Goal: Task Accomplishment & Management: Complete application form

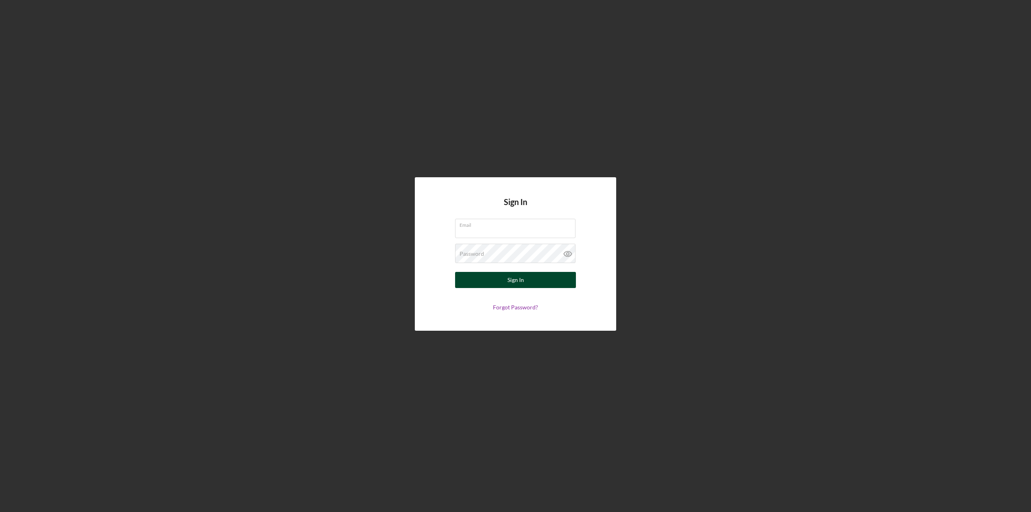
type input "[EMAIL_ADDRESS][DOMAIN_NAME]"
click at [527, 286] on button "Sign In" at bounding box center [515, 280] width 121 height 16
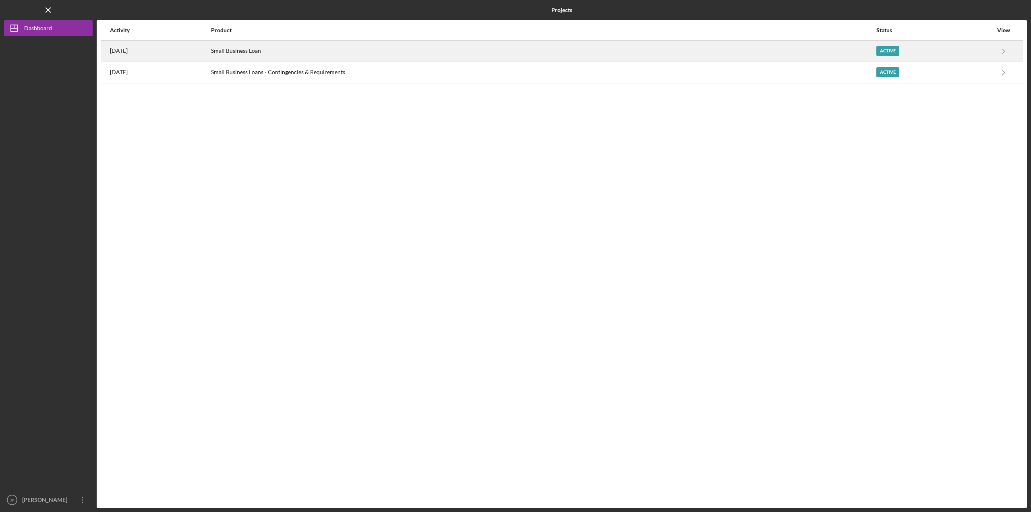
click at [838, 55] on div "Small Business Loan" at bounding box center [543, 51] width 665 height 20
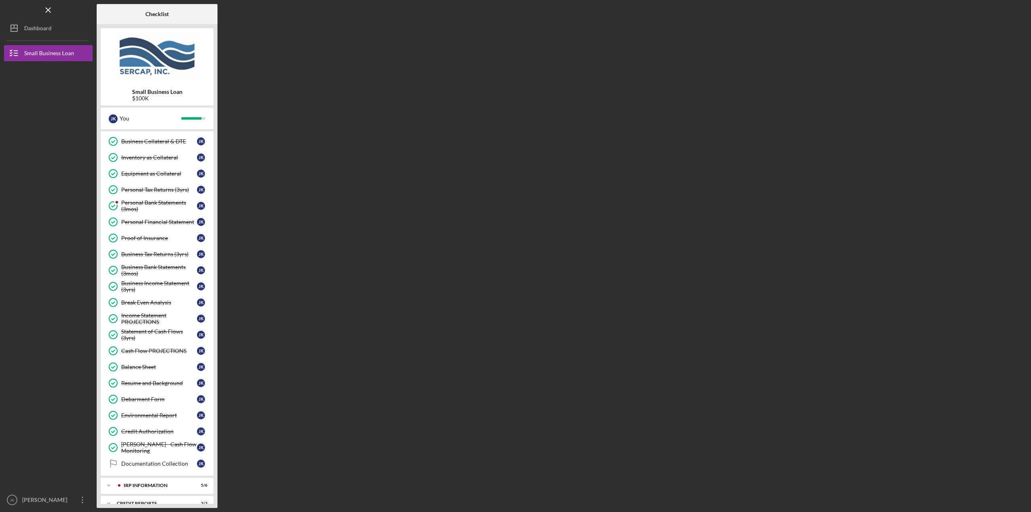
scroll to position [196, 0]
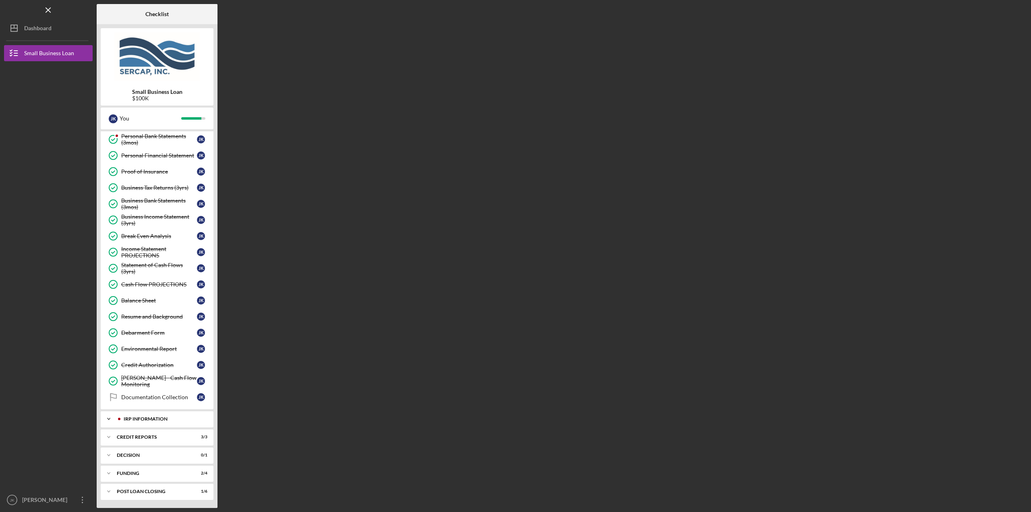
click at [151, 421] on div "IRP Information" at bounding box center [162, 419] width 91 height 5
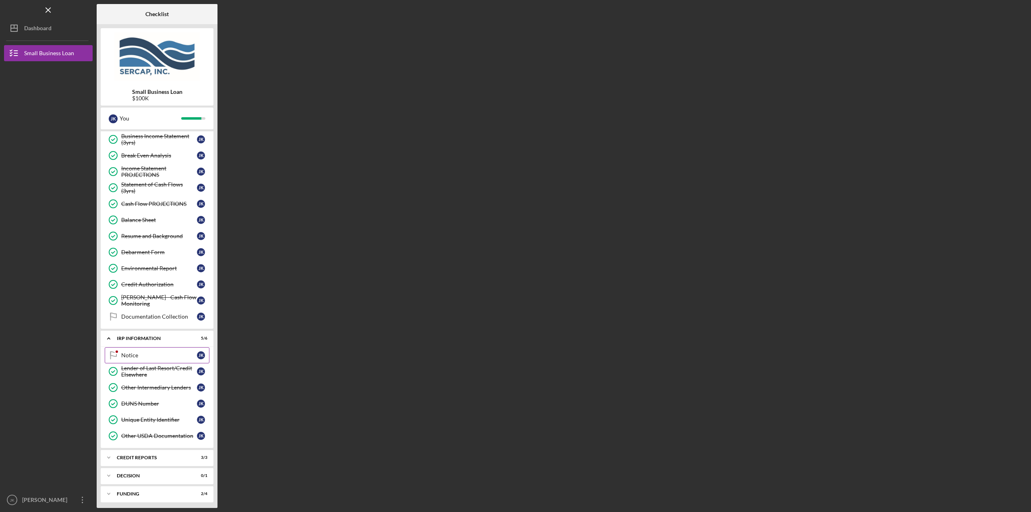
click at [171, 357] on div "Notice" at bounding box center [159, 355] width 76 height 6
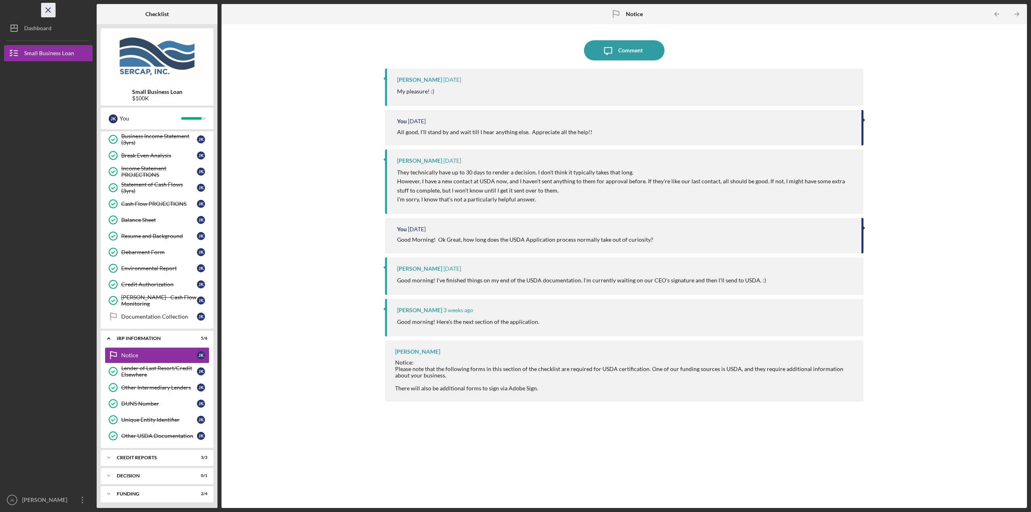
click at [46, 9] on icon "Icon/Menu Close" at bounding box center [48, 10] width 18 height 18
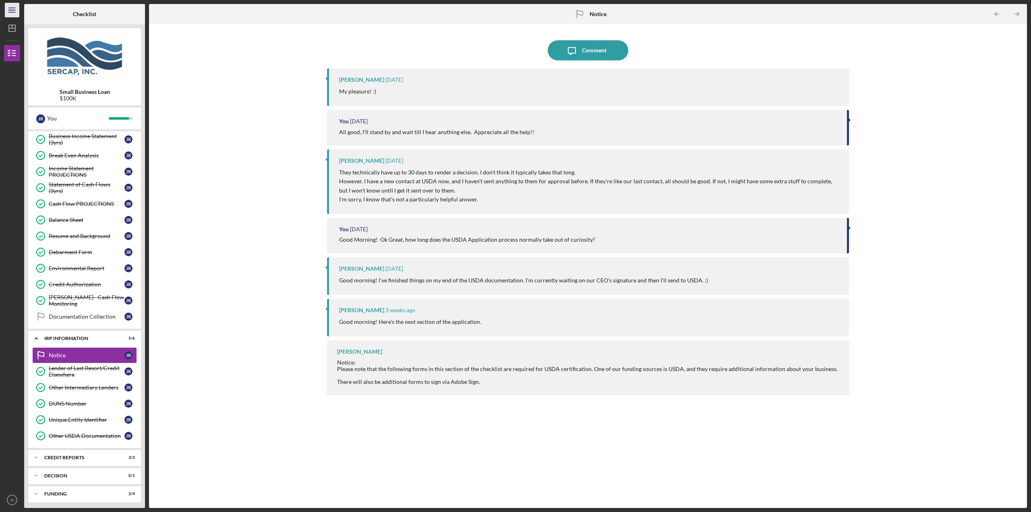
click at [10, 6] on icon "Icon/Menu" at bounding box center [12, 10] width 18 height 18
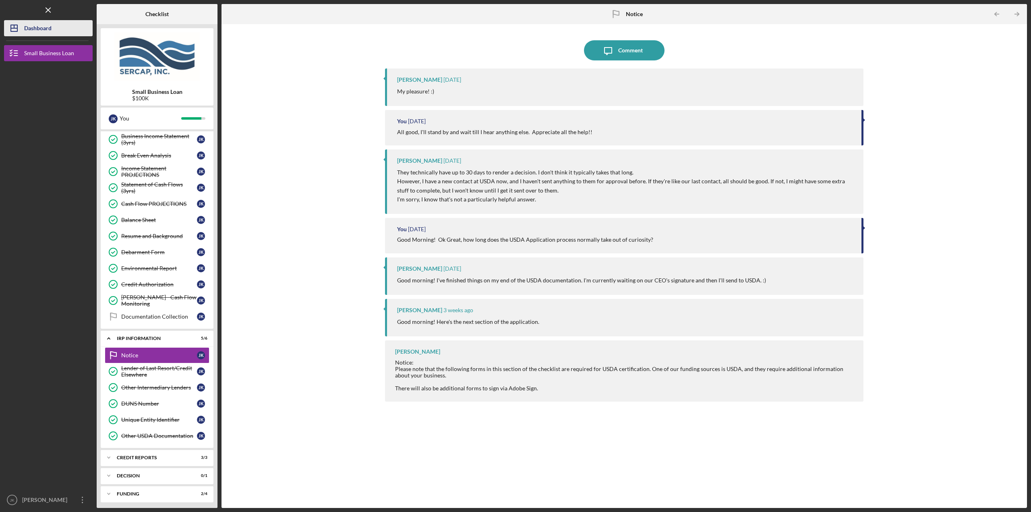
click at [33, 27] on div "Dashboard" at bounding box center [37, 29] width 27 height 18
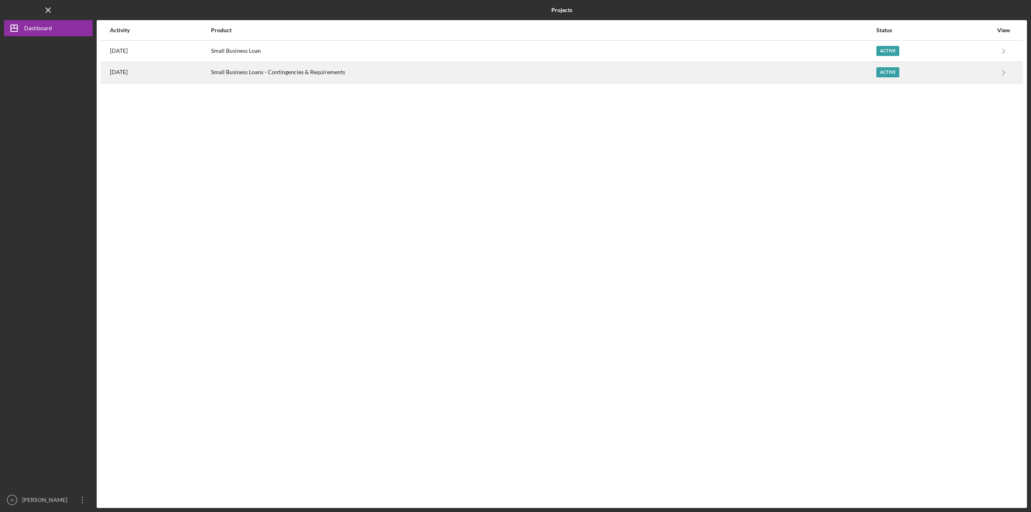
click at [245, 68] on div "Small Business Loans - Contingencies & Requirements" at bounding box center [543, 72] width 665 height 20
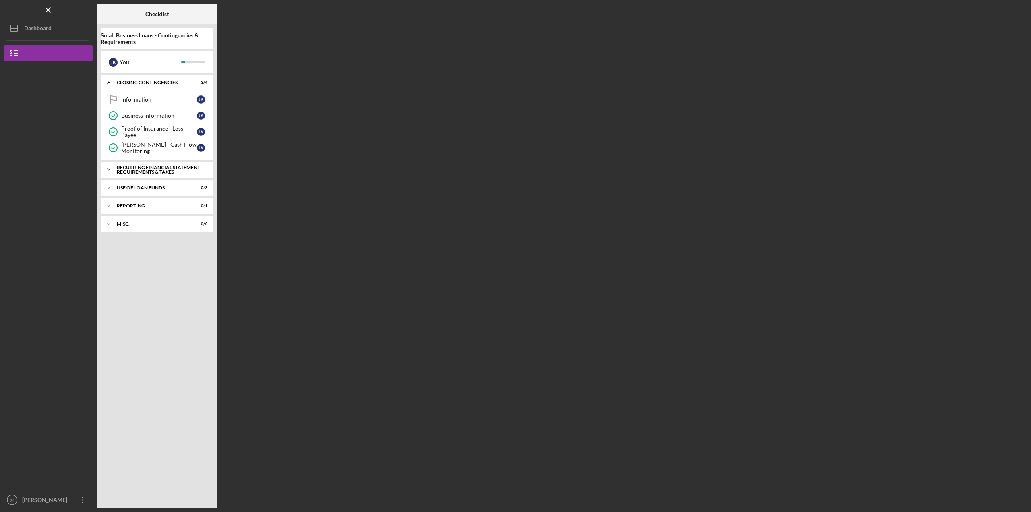
click at [172, 173] on div "Recurring Financial Statement Requirements & Taxes" at bounding box center [160, 169] width 87 height 9
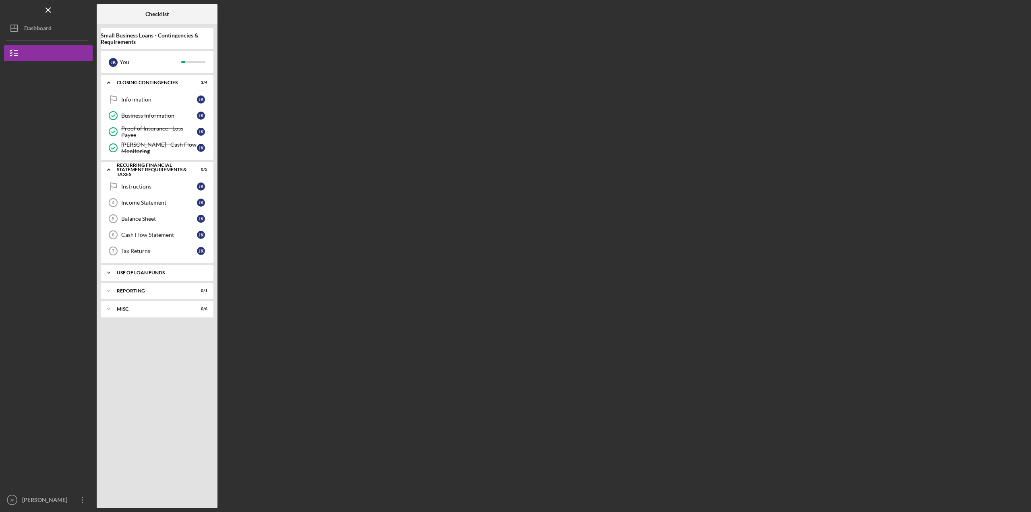
click at [166, 270] on div "Use of Loan Funds" at bounding box center [160, 272] width 87 height 5
click at [157, 342] on div "Reporting" at bounding box center [160, 343] width 87 height 5
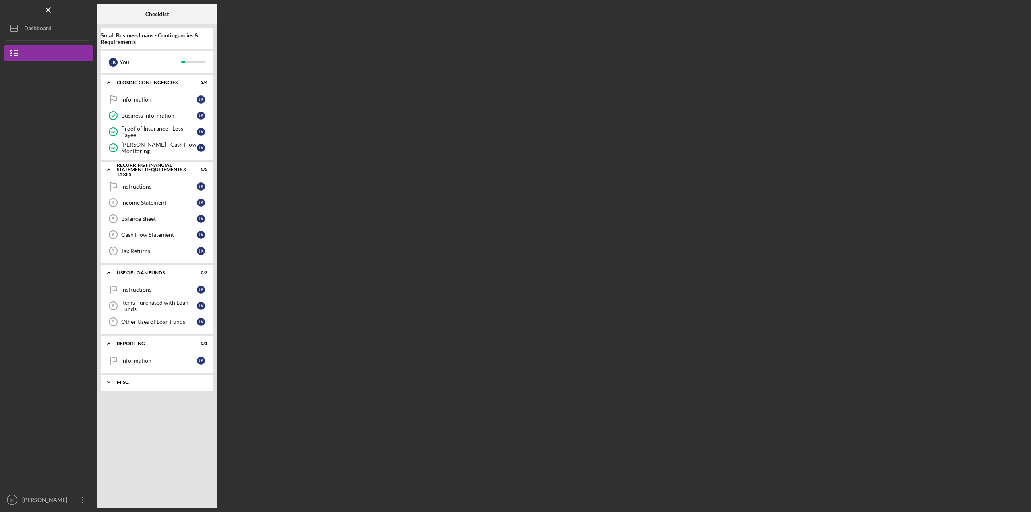
click at [158, 386] on div "Icon/Expander Misc. 0 / 6" at bounding box center [157, 382] width 113 height 16
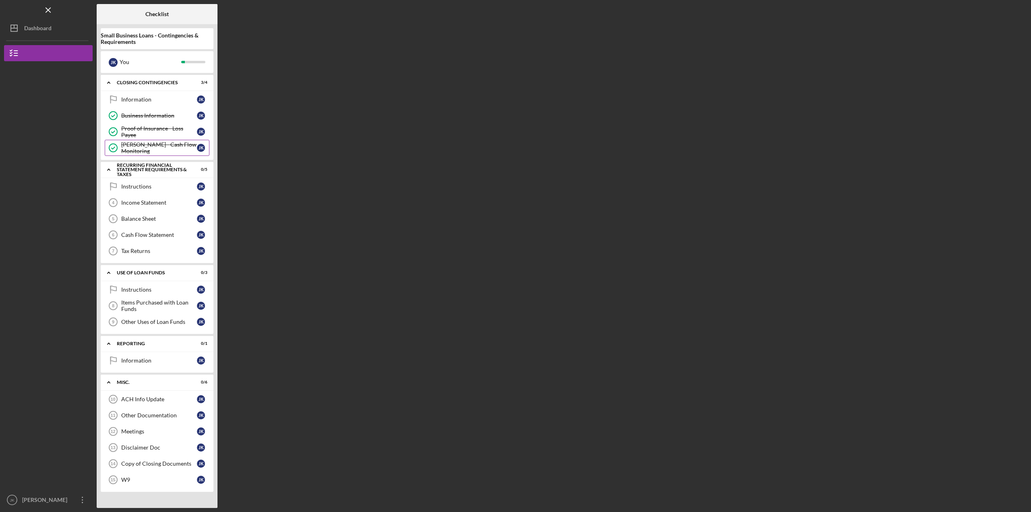
click at [156, 152] on link "[PERSON_NAME] - Cash Flow Monitoring [PERSON_NAME] - Cash Flow Monitoring J K" at bounding box center [157, 148] width 105 height 16
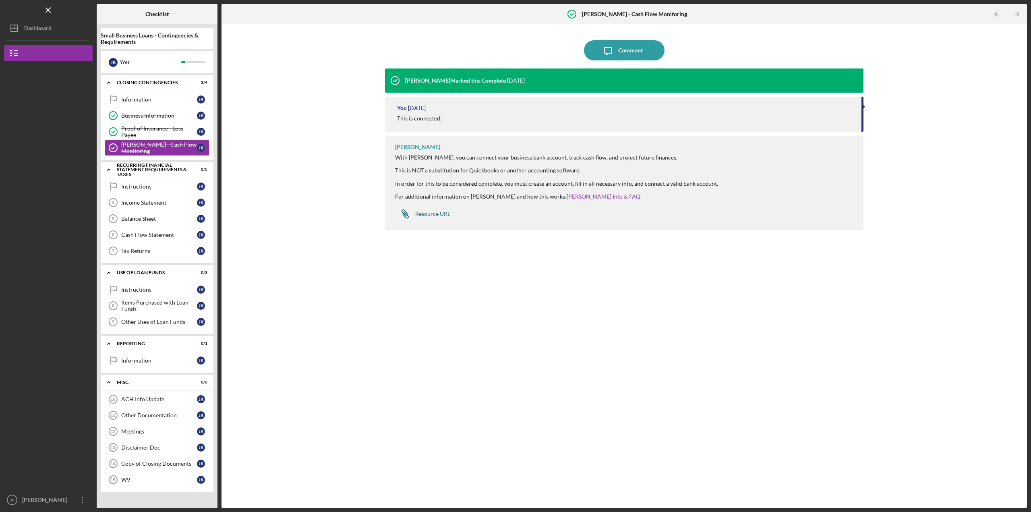
click at [440, 216] on div "Resource URL" at bounding box center [432, 214] width 35 height 6
click at [49, 9] on icon "Icon/Menu Close" at bounding box center [48, 10] width 18 height 18
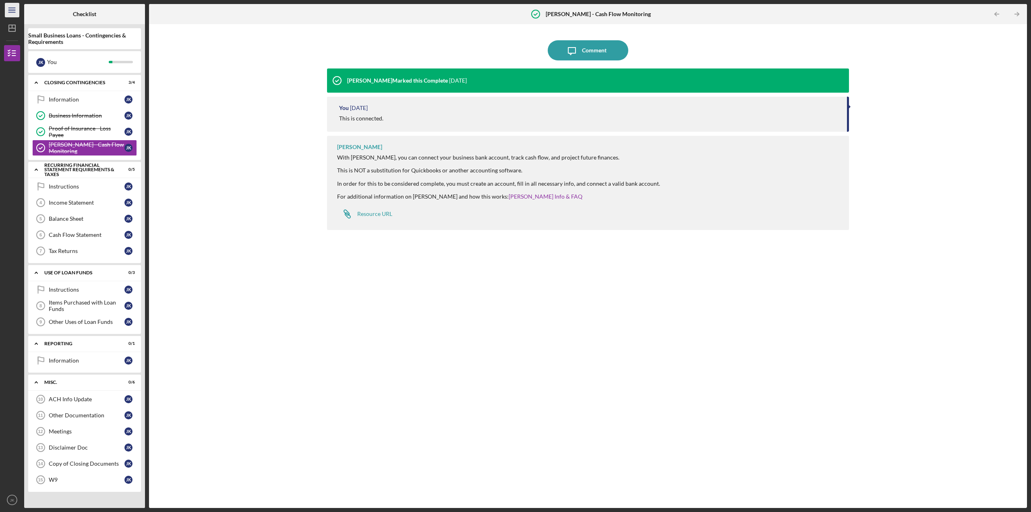
click at [12, 11] on icon "Icon/Menu" at bounding box center [12, 10] width 18 height 18
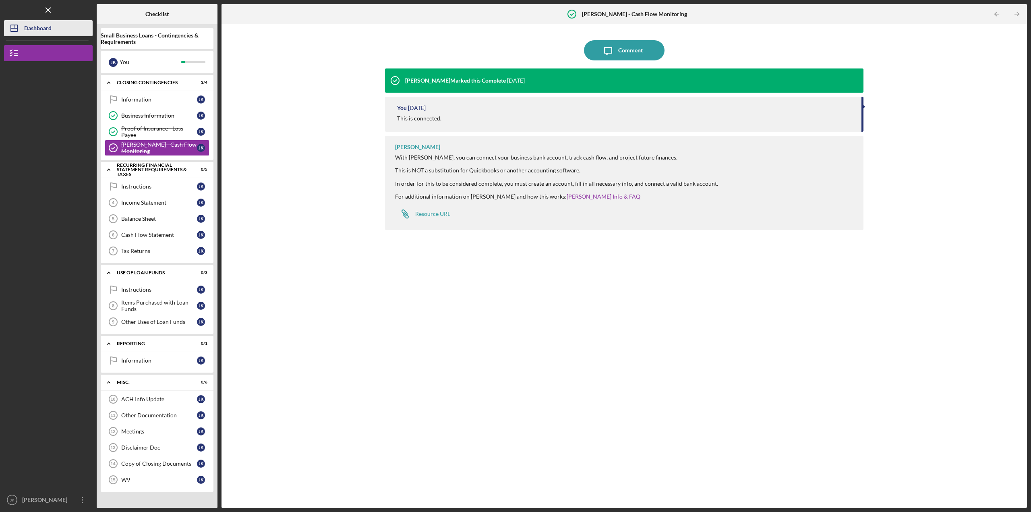
click at [54, 29] on button "Icon/Dashboard Dashboard" at bounding box center [48, 28] width 89 height 16
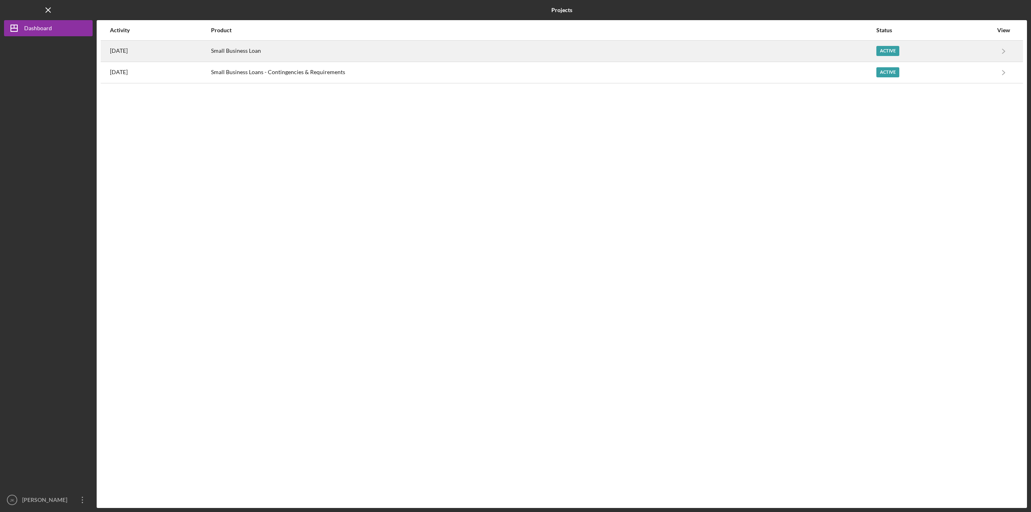
click at [274, 54] on div "Small Business Loan" at bounding box center [543, 51] width 665 height 20
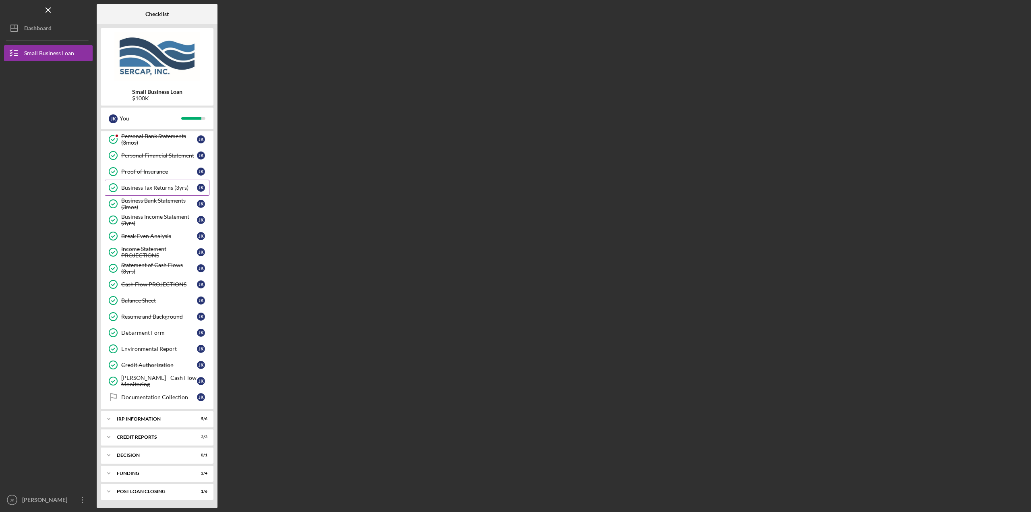
scroll to position [115, 0]
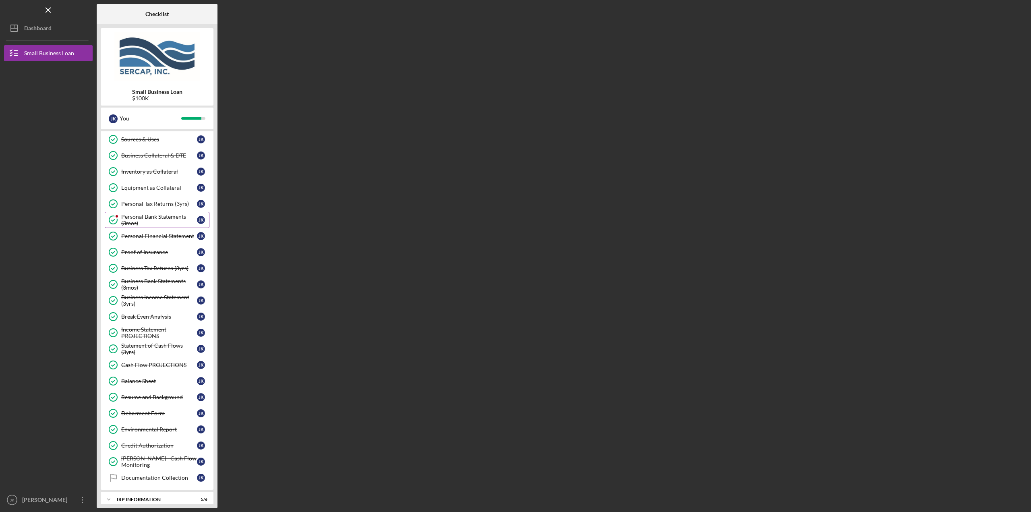
click at [144, 217] on div "Personal Bank Statements (3mos)" at bounding box center [159, 220] width 76 height 13
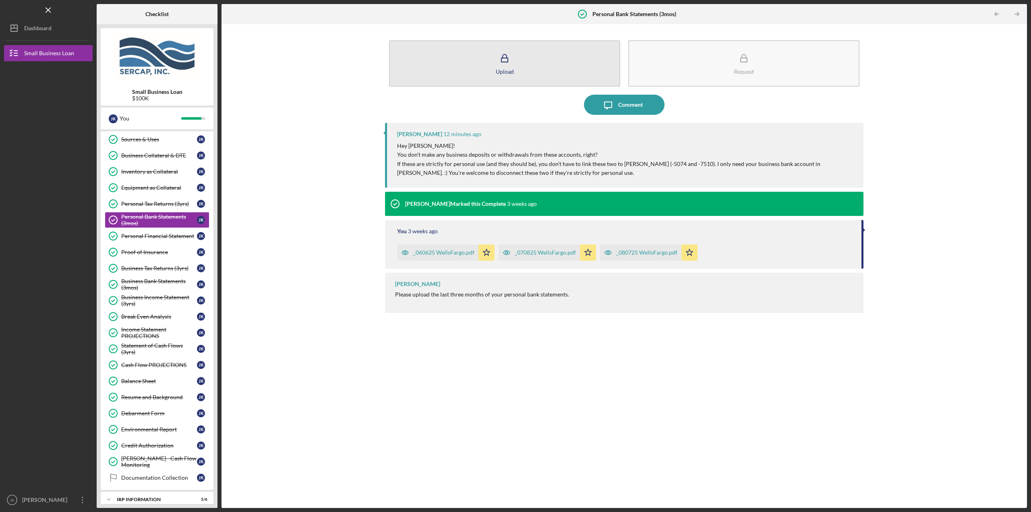
click at [528, 61] on button "Upload" at bounding box center [504, 63] width 231 height 46
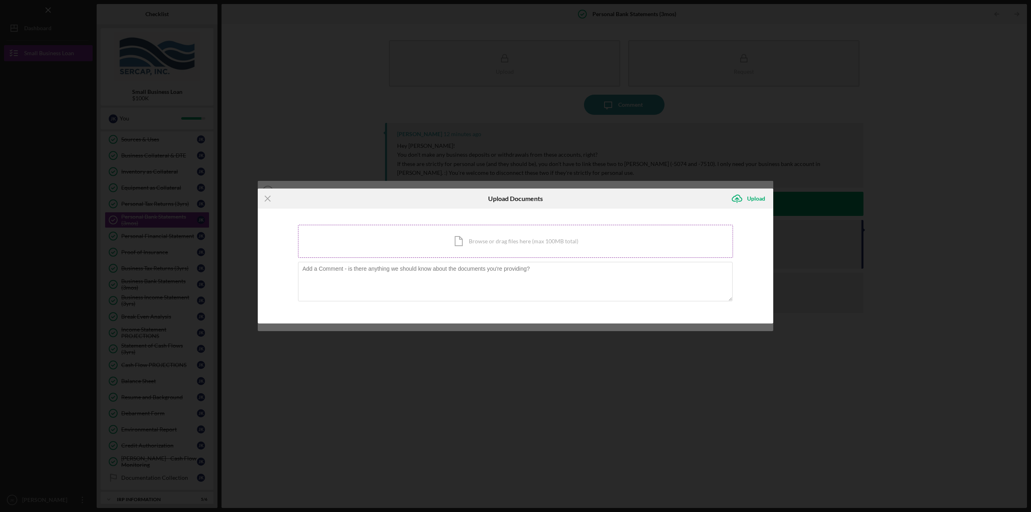
click at [465, 240] on div "Icon/Document Browse or drag files here (max 100MB total) Tap to choose files o…" at bounding box center [515, 241] width 435 height 33
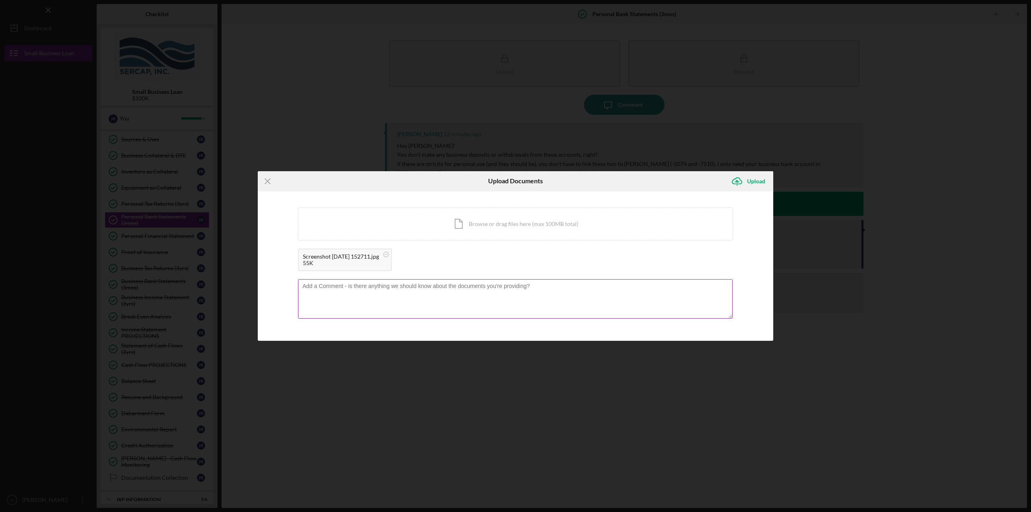
click at [426, 306] on textarea at bounding box center [515, 298] width 435 height 39
type textarea "Does this look right, I don't know how else to disconnect the Personal Checking…"
click at [742, 185] on icon "Icon/Upload" at bounding box center [737, 181] width 20 height 20
